Goal: Task Accomplishment & Management: Use online tool/utility

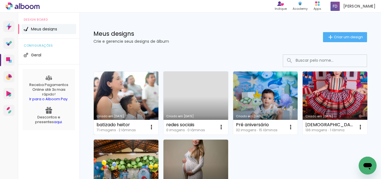
click at [142, 94] on link "Criado em [DATE]" at bounding box center [126, 102] width 65 height 63
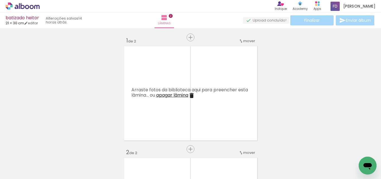
scroll to position [0, 164]
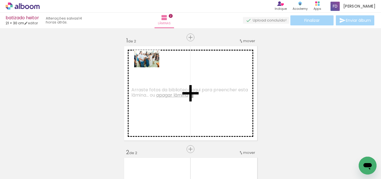
drag, startPoint x: 301, startPoint y: 164, endPoint x: 151, endPoint y: 67, distance: 178.5
click at [151, 67] on quentale-workspace at bounding box center [190, 89] width 381 height 179
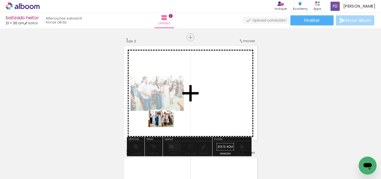
drag, startPoint x: 240, startPoint y: 166, endPoint x: 165, endPoint y: 127, distance: 84.3
click at [165, 127] on quentale-workspace at bounding box center [190, 89] width 381 height 179
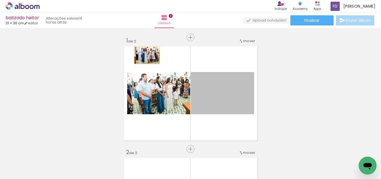
drag, startPoint x: 230, startPoint y: 100, endPoint x: 145, endPoint y: 55, distance: 96.5
click at [145, 55] on quentale-layouter at bounding box center [191, 93] width 137 height 98
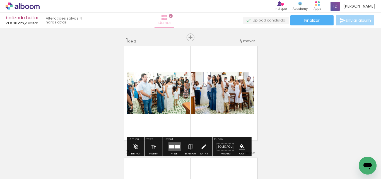
click at [168, 17] on iron-icon at bounding box center [164, 17] width 7 height 7
click at [173, 15] on span "2" at bounding box center [171, 16] width 4 height 4
drag, startPoint x: 139, startPoint y: 139, endPoint x: 134, endPoint y: 111, distance: 27.8
click at [244, 138] on div "Fundo" at bounding box center [232, 139] width 37 height 3
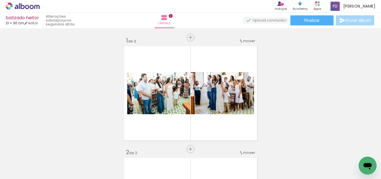
click at [30, 163] on iron-icon at bounding box center [28, 162] width 4 height 4
click at [0, 0] on slot "Não utilizadas" at bounding box center [0, 0] width 0 height 0
type input "Não utilizadas"
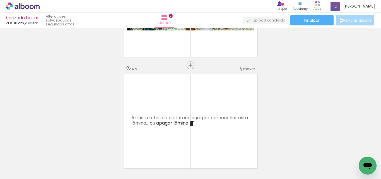
scroll to position [56, 0]
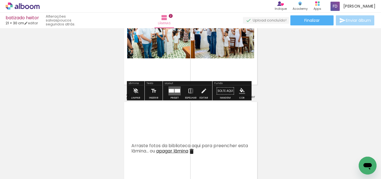
click at [157, 44] on quentale-photo at bounding box center [158, 37] width 63 height 42
click at [170, 92] on div at bounding box center [171, 91] width 5 height 4
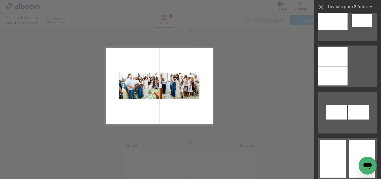
scroll to position [893, 0]
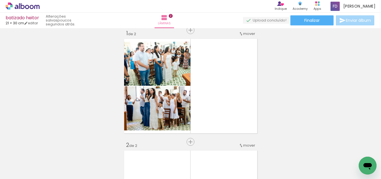
scroll to position [0, 0]
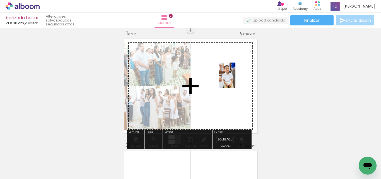
drag, startPoint x: 120, startPoint y: 166, endPoint x: 236, endPoint y: 79, distance: 144.2
click at [236, 79] on quentale-workspace at bounding box center [190, 89] width 381 height 179
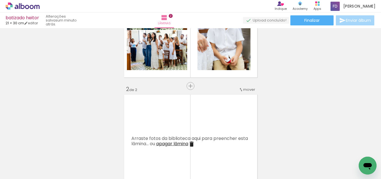
scroll to position [91, 0]
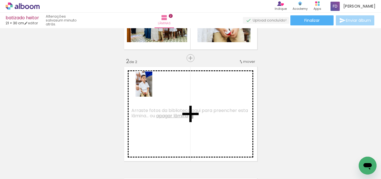
drag, startPoint x: 88, startPoint y: 166, endPoint x: 152, endPoint y: 88, distance: 100.3
click at [152, 88] on quentale-workspace at bounding box center [190, 89] width 381 height 179
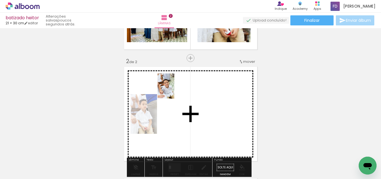
drag, startPoint x: 94, startPoint y: 162, endPoint x: 174, endPoint y: 90, distance: 107.9
click at [174, 90] on quentale-workspace at bounding box center [190, 89] width 381 height 179
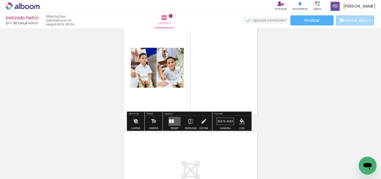
scroll to position [147, 0]
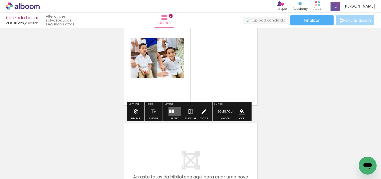
click at [173, 112] on quentale-layouter at bounding box center [175, 111] width 12 height 9
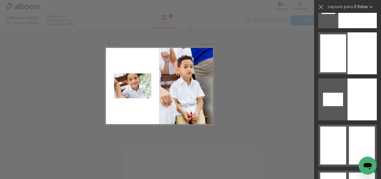
scroll to position [2423, 0]
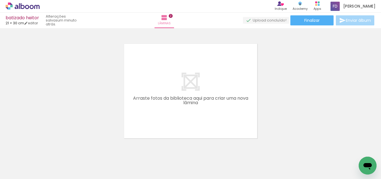
scroll to position [231, 0]
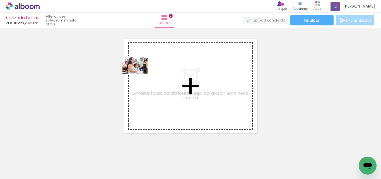
drag, startPoint x: 62, startPoint y: 156, endPoint x: 140, endPoint y: 72, distance: 114.4
click at [140, 72] on quentale-workspace at bounding box center [190, 89] width 381 height 179
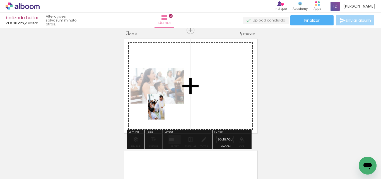
drag, startPoint x: 59, startPoint y: 169, endPoint x: 163, endPoint y: 117, distance: 116.0
click at [165, 111] on quentale-workspace at bounding box center [190, 89] width 381 height 179
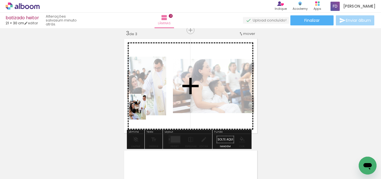
drag, startPoint x: 58, startPoint y: 167, endPoint x: 156, endPoint y: 111, distance: 112.3
click at [161, 102] on quentale-workspace at bounding box center [190, 89] width 381 height 179
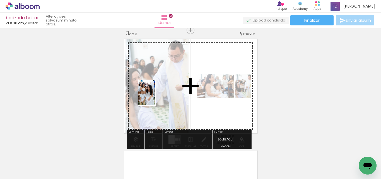
drag, startPoint x: 57, startPoint y: 165, endPoint x: 172, endPoint y: 85, distance: 139.8
click at [172, 85] on quentale-workspace at bounding box center [190, 89] width 381 height 179
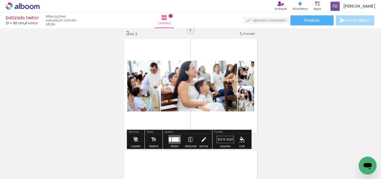
click at [170, 138] on div at bounding box center [170, 139] width 3 height 4
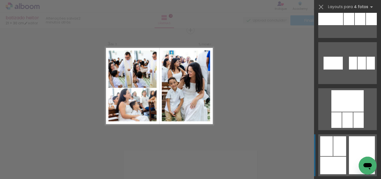
scroll to position [2177, 0]
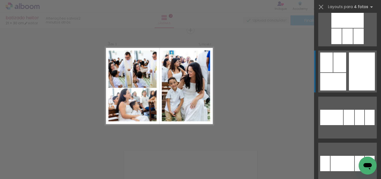
click at [355, 110] on div at bounding box center [359, 117] width 9 height 15
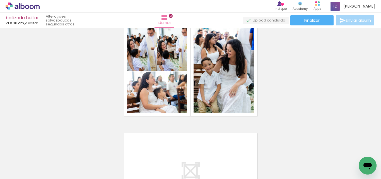
scroll to position [251, 0]
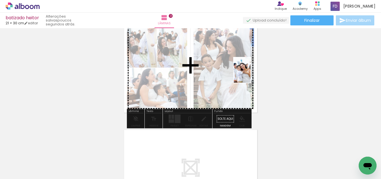
drag, startPoint x: 121, startPoint y: 168, endPoint x: 251, endPoint y: 74, distance: 160.5
click at [251, 74] on quentale-workspace at bounding box center [190, 89] width 381 height 179
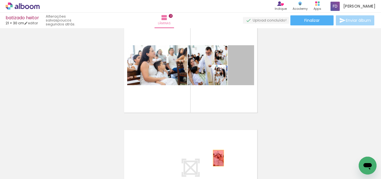
drag, startPoint x: 243, startPoint y: 77, endPoint x: 216, endPoint y: 163, distance: 89.9
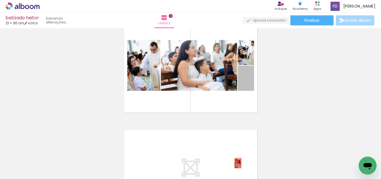
drag, startPoint x: 251, startPoint y: 82, endPoint x: 236, endPoint y: 163, distance: 82.0
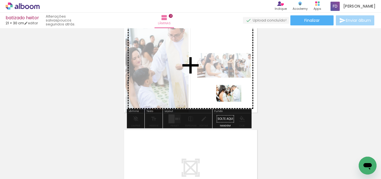
drag, startPoint x: 276, startPoint y: 167, endPoint x: 233, endPoint y: 102, distance: 78.0
click at [233, 102] on quentale-workspace at bounding box center [190, 89] width 381 height 179
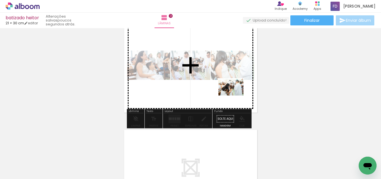
drag, startPoint x: 273, startPoint y: 164, endPoint x: 235, endPoint y: 95, distance: 78.6
click at [235, 95] on quentale-workspace at bounding box center [190, 89] width 381 height 179
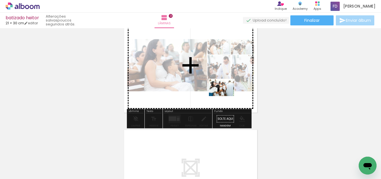
drag, startPoint x: 280, startPoint y: 168, endPoint x: 264, endPoint y: 144, distance: 28.4
click at [225, 95] on quentale-workspace at bounding box center [190, 89] width 381 height 179
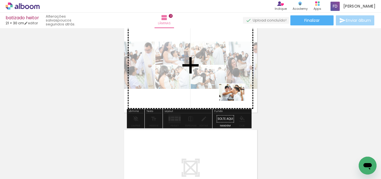
drag, startPoint x: 272, startPoint y: 157, endPoint x: 250, endPoint y: 114, distance: 48.7
click at [233, 95] on quentale-workspace at bounding box center [190, 89] width 381 height 179
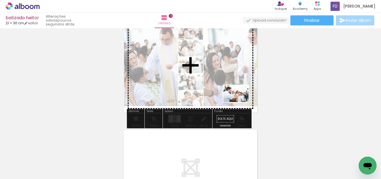
drag, startPoint x: 277, startPoint y: 160, endPoint x: 240, endPoint y: 102, distance: 68.2
click at [240, 102] on quentale-workspace at bounding box center [190, 89] width 381 height 179
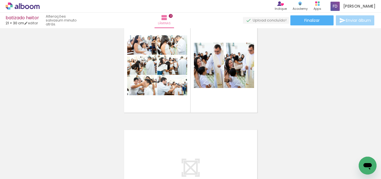
scroll to position [0, 0]
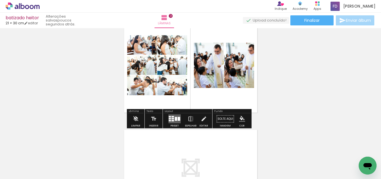
drag, startPoint x: 257, startPoint y: 95, endPoint x: 207, endPoint y: 60, distance: 61.2
click at [207, 60] on div "Inserir lâmina 1 de 3 Inserir lâmina 2 de 3 Inserir lâmina 3 de 3" at bounding box center [190, 2] width 381 height 447
click at [177, 121] on quentale-layouter at bounding box center [175, 118] width 12 height 9
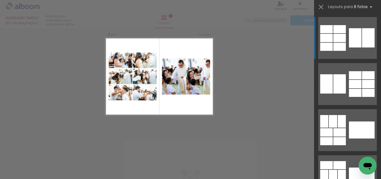
scroll to position [231, 0]
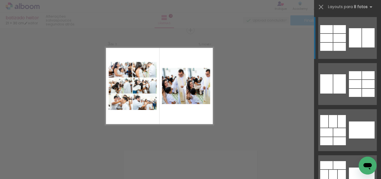
click at [272, 100] on div "Confirmar Cancelar" at bounding box center [190, 28] width 381 height 460
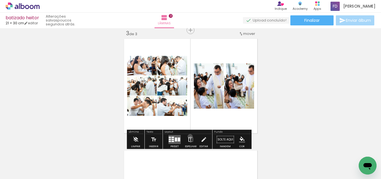
click at [189, 137] on iron-icon at bounding box center [191, 139] width 6 height 11
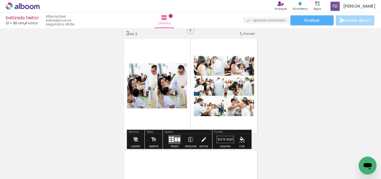
click at [158, 116] on quentale-layouter at bounding box center [191, 86] width 137 height 98
click at [172, 137] on div at bounding box center [173, 137] width 3 height 1
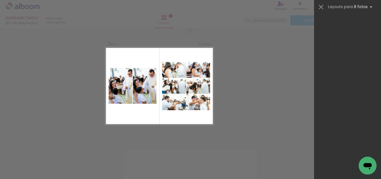
scroll to position [0, 0]
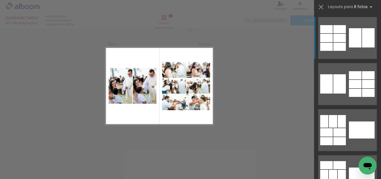
click at [380, 0] on html "link( href="../../bower_components/polymer/polymer.html" rel="import" ) picture…" at bounding box center [190, 89] width 381 height 179
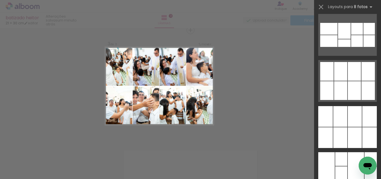
scroll to position [2122, 0]
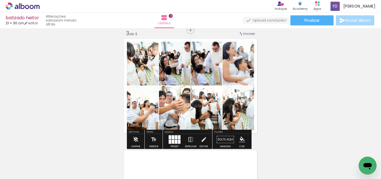
click at [318, 67] on div "Inserir lâmina 1 de 3 Inserir lâmina 2 de 3 Inserir lâmina 3 de 3" at bounding box center [190, 23] width 381 height 447
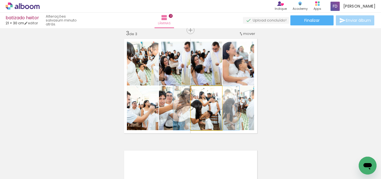
click at [209, 111] on quentale-photo at bounding box center [206, 108] width 31 height 44
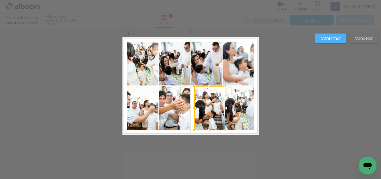
drag, startPoint x: 204, startPoint y: 111, endPoint x: 207, endPoint y: 111, distance: 3.4
click at [207, 111] on div at bounding box center [209, 108] width 31 height 44
click at [374, 41] on paper-button "Cancelar" at bounding box center [363, 37] width 29 height 9
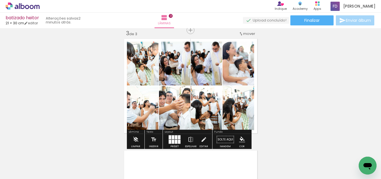
click at [207, 115] on quentale-photo at bounding box center [206, 108] width 31 height 44
click at [204, 115] on quentale-photo at bounding box center [206, 108] width 31 height 44
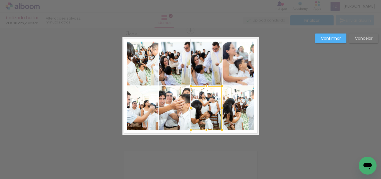
click at [204, 115] on div at bounding box center [206, 108] width 31 height 44
click at [204, 114] on div at bounding box center [206, 108] width 31 height 44
click at [324, 95] on div "Confirmar Cancelar" at bounding box center [190, 28] width 381 height 460
drag, startPoint x: 355, startPoint y: 39, endPoint x: 347, endPoint y: 49, distance: 13.1
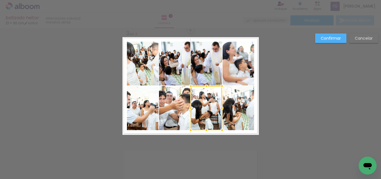
click at [0, 0] on slot "Cancelar" at bounding box center [0, 0] width 0 height 0
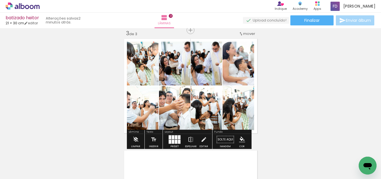
click at [197, 115] on quentale-photo at bounding box center [206, 108] width 31 height 44
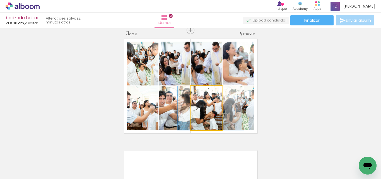
drag, startPoint x: 197, startPoint y: 115, endPoint x: 202, endPoint y: 115, distance: 4.5
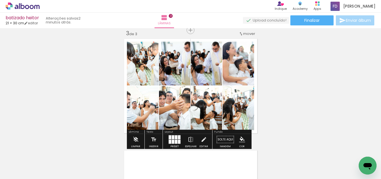
click at [312, 104] on div "Inserir lâmina 1 de 3 Inserir lâmina 2 de 3 Inserir lâmina 3 de 3" at bounding box center [190, 23] width 381 height 447
click at [241, 110] on quentale-photo at bounding box center [239, 108] width 32 height 44
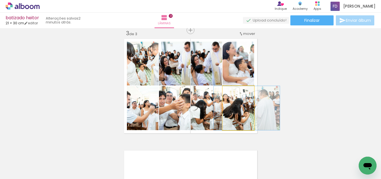
drag, startPoint x: 240, startPoint y: 114, endPoint x: 248, endPoint y: 114, distance: 8.4
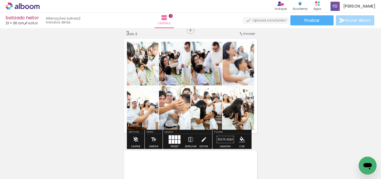
click at [310, 84] on div "Inserir lâmina 1 de 3 Inserir lâmina 2 de 3 Inserir lâmina 3 de 3" at bounding box center [190, 23] width 381 height 447
click at [294, 93] on div "Inserir lâmina 1 de 3 Inserir lâmina 2 de 3 Inserir lâmina 3 de 3" at bounding box center [190, 23] width 381 height 447
click at [143, 120] on quentale-photo at bounding box center [143, 108] width 32 height 44
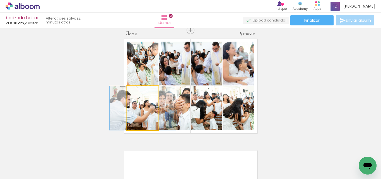
click at [142, 118] on quentale-photo at bounding box center [143, 108] width 32 height 44
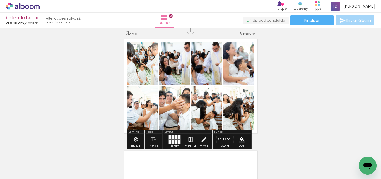
click at [321, 87] on div "Inserir lâmina 1 de 3 Inserir lâmina 2 de 3 Inserir lâmina 3 de 3" at bounding box center [190, 23] width 381 height 447
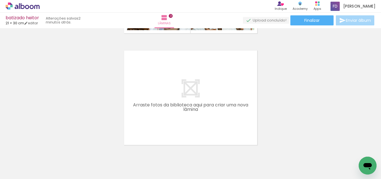
scroll to position [353, 0]
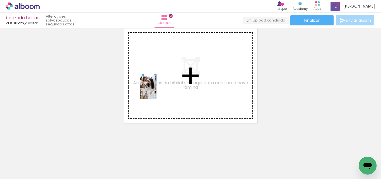
drag, startPoint x: 58, startPoint y: 167, endPoint x: 161, endPoint y: 87, distance: 129.8
click at [159, 85] on quentale-workspace at bounding box center [190, 89] width 381 height 179
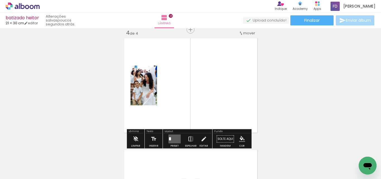
scroll to position [342, 0]
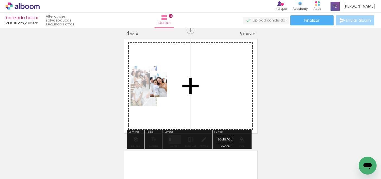
drag, startPoint x: 121, startPoint y: 165, endPoint x: 167, endPoint y: 88, distance: 89.3
click at [167, 88] on quentale-workspace at bounding box center [190, 89] width 381 height 179
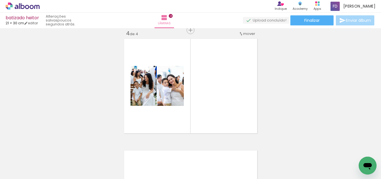
scroll to position [0, 339]
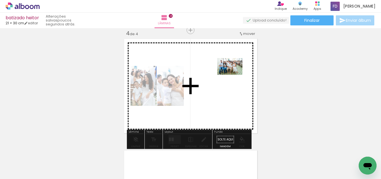
drag, startPoint x: 155, startPoint y: 163, endPoint x: 235, endPoint y: 76, distance: 118.4
click at [235, 73] on quentale-workspace at bounding box center [190, 89] width 381 height 179
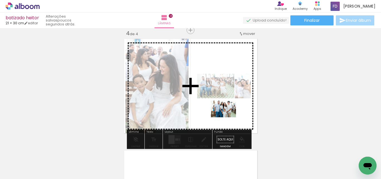
drag, startPoint x: 217, startPoint y: 164, endPoint x: 228, endPoint y: 117, distance: 48.1
click at [228, 117] on quentale-workspace at bounding box center [190, 89] width 381 height 179
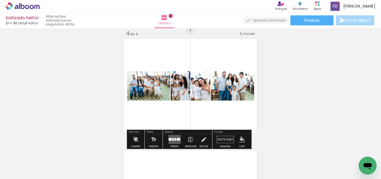
click at [175, 139] on div at bounding box center [176, 139] width 2 height 3
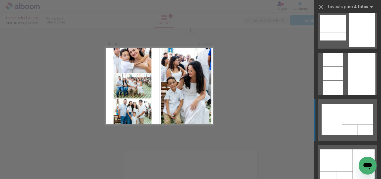
scroll to position [4494, 0]
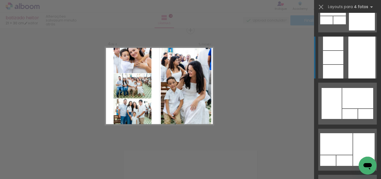
click at [353, 47] on div at bounding box center [362, 58] width 27 height 42
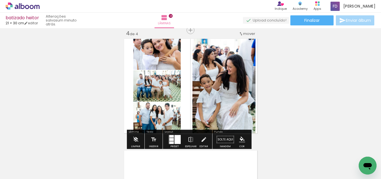
click at [167, 58] on quentale-photo at bounding box center [156, 53] width 47 height 33
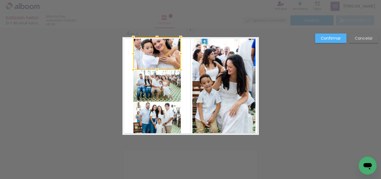
click at [167, 58] on div at bounding box center [156, 53] width 47 height 33
click at [375, 37] on paper-button "Cancelar" at bounding box center [363, 37] width 29 height 9
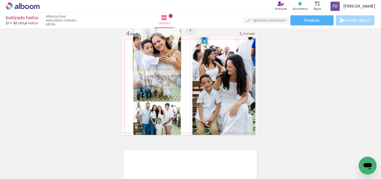
click at [166, 54] on quentale-photo at bounding box center [156, 53] width 47 height 33
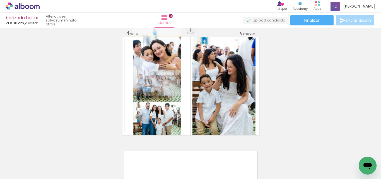
drag, startPoint x: 166, startPoint y: 54, endPoint x: 166, endPoint y: 61, distance: 6.7
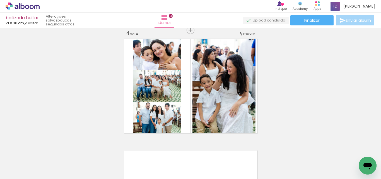
scroll to position [0, 301]
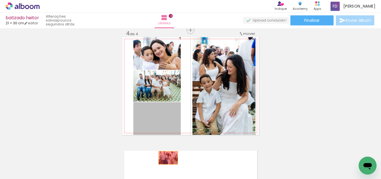
drag, startPoint x: 166, startPoint y: 120, endPoint x: 166, endPoint y: 158, distance: 37.7
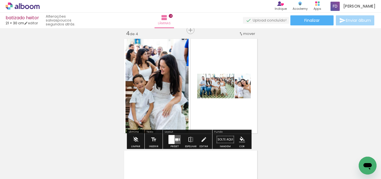
click at [176, 140] on div at bounding box center [176, 139] width 3 height 2
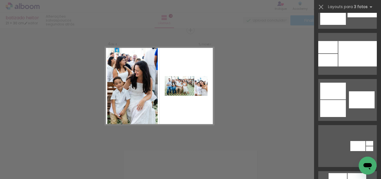
scroll to position [6773, 0]
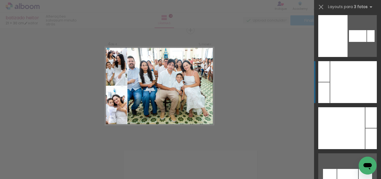
click at [359, 94] on div at bounding box center [354, 82] width 47 height 42
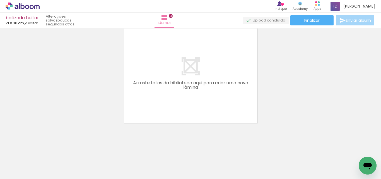
scroll to position [0, 204]
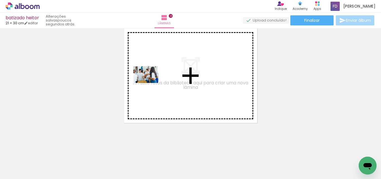
drag, startPoint x: 139, startPoint y: 166, endPoint x: 155, endPoint y: 91, distance: 77.0
click at [150, 82] on quentale-workspace at bounding box center [190, 89] width 381 height 179
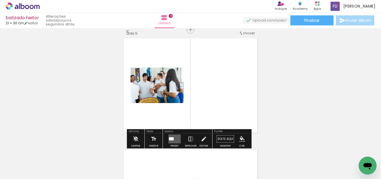
scroll to position [454, 0]
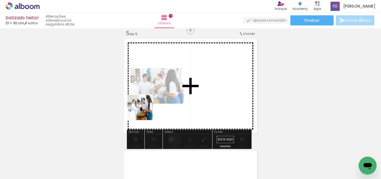
drag, startPoint x: 137, startPoint y: 166, endPoint x: 154, endPoint y: 119, distance: 49.6
click at [146, 100] on quentale-workspace at bounding box center [190, 89] width 381 height 179
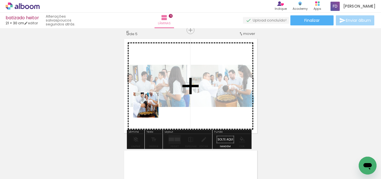
drag, startPoint x: 143, startPoint y: 168, endPoint x: 156, endPoint y: 112, distance: 57.1
click at [152, 100] on quentale-workspace at bounding box center [190, 89] width 381 height 179
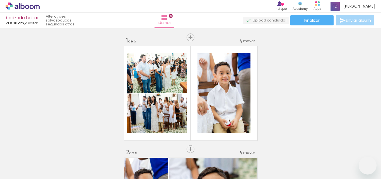
click at [149, 95] on quentale-workspace at bounding box center [190, 89] width 381 height 179
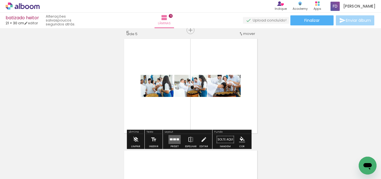
scroll to position [0, 204]
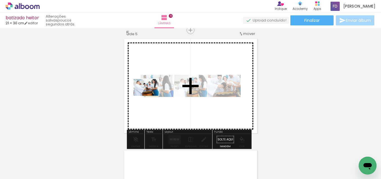
drag, startPoint x: 139, startPoint y: 163, endPoint x: 151, endPoint y: 117, distance: 48.1
click at [151, 91] on quentale-workspace at bounding box center [190, 89] width 381 height 179
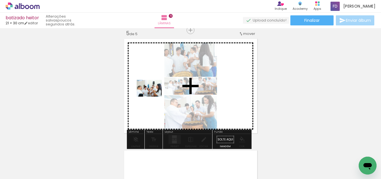
drag, startPoint x: 136, startPoint y: 165, endPoint x: 154, endPoint y: 97, distance: 70.9
click at [154, 97] on quentale-workspace at bounding box center [190, 89] width 381 height 179
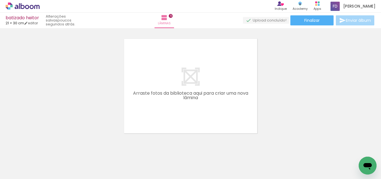
scroll to position [454, 0]
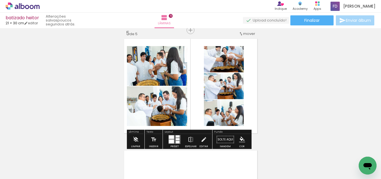
click at [174, 141] on quentale-layouter at bounding box center [175, 139] width 12 height 9
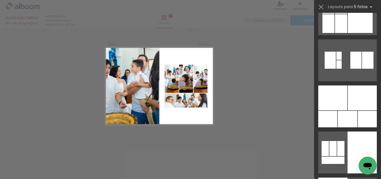
scroll to position [21158, 0]
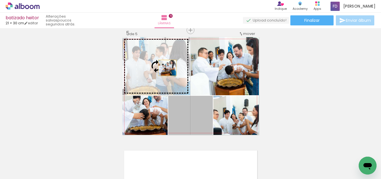
drag, startPoint x: 197, startPoint y: 126, endPoint x: 166, endPoint y: 68, distance: 66.2
click at [0, 0] on slot at bounding box center [0, 0] width 0 height 0
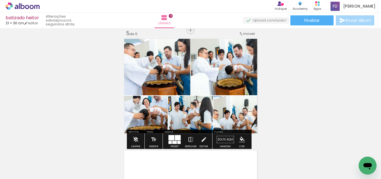
click at [200, 119] on quentale-photo at bounding box center [190, 115] width 45 height 39
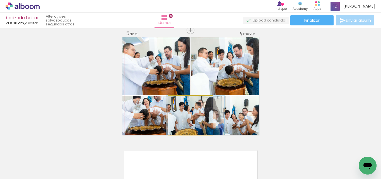
drag, startPoint x: 197, startPoint y: 120, endPoint x: 201, endPoint y: 120, distance: 4.8
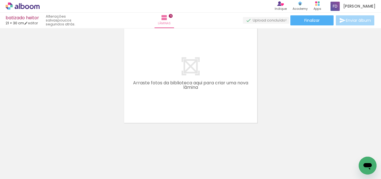
scroll to position [0, 0]
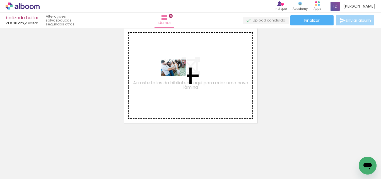
drag, startPoint x: 214, startPoint y: 164, endPoint x: 178, endPoint y: 76, distance: 95.3
click at [178, 76] on quentale-workspace at bounding box center [190, 89] width 381 height 179
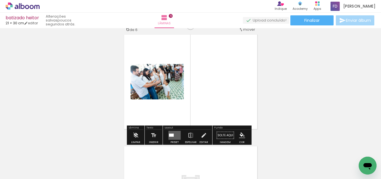
scroll to position [566, 0]
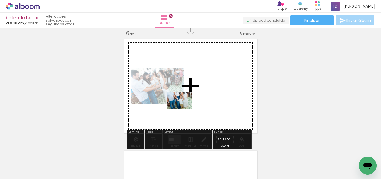
drag, startPoint x: 306, startPoint y: 164, endPoint x: 182, endPoint y: 107, distance: 136.5
click at [182, 107] on quentale-workspace at bounding box center [190, 89] width 381 height 179
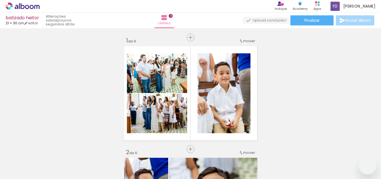
drag, startPoint x: 0, startPoint y: 0, endPoint x: 200, endPoint y: 97, distance: 222.5
